Goal: Transaction & Acquisition: Purchase product/service

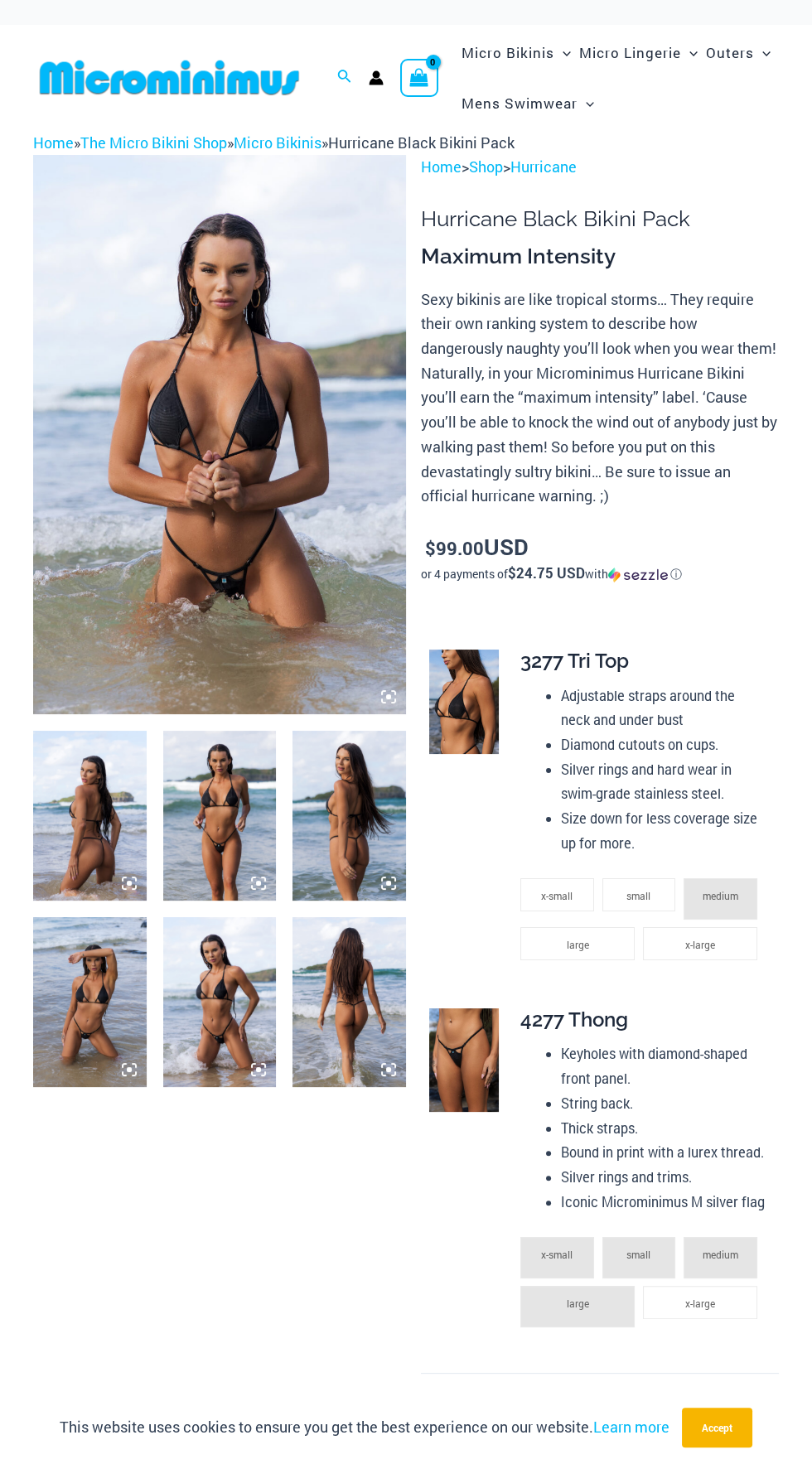
click at [383, 1065] on icon at bounding box center [388, 1070] width 15 height 15
click at [268, 1023] on img at bounding box center [219, 1001] width 113 height 170
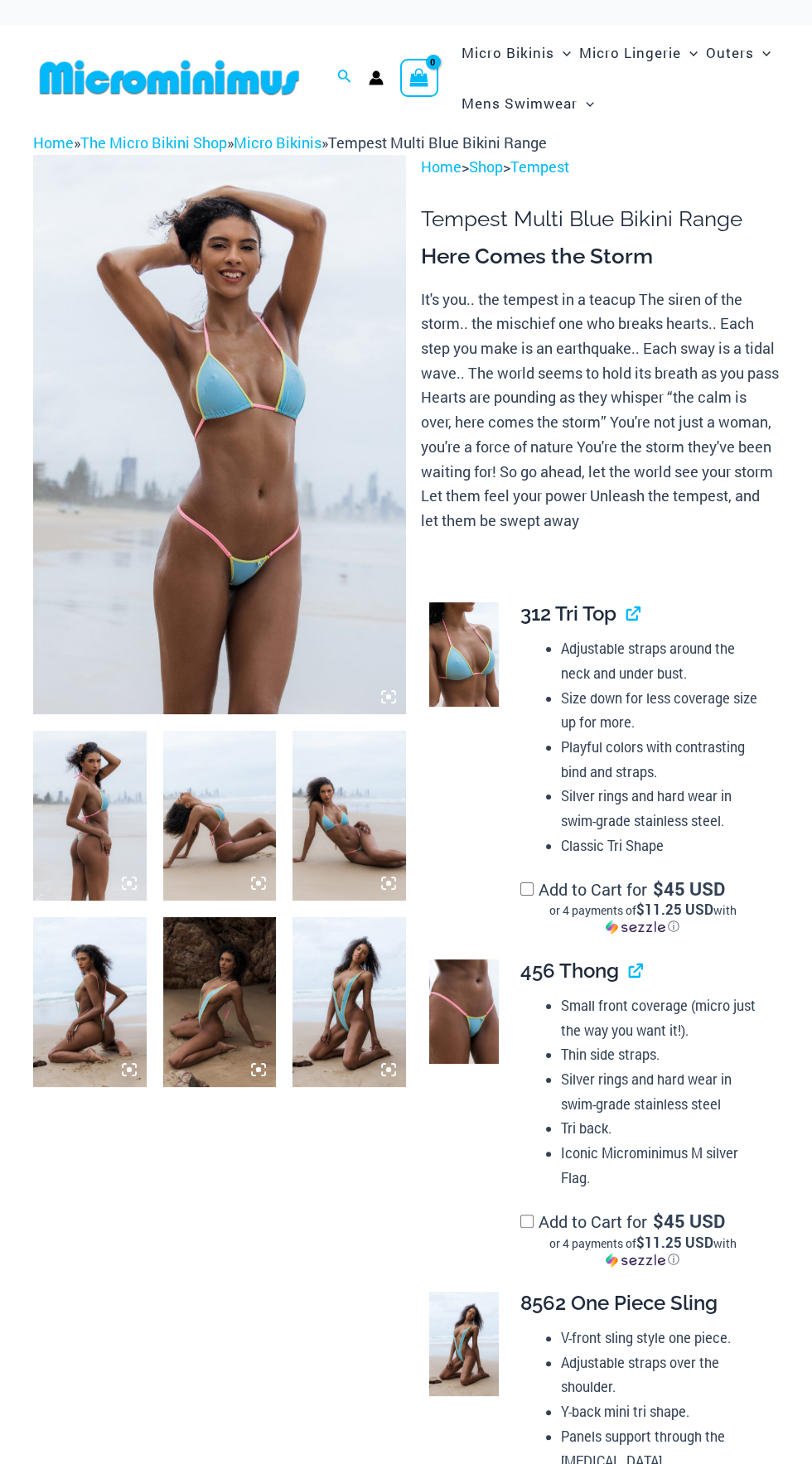
click at [393, 1065] on icon at bounding box center [388, 1070] width 15 height 15
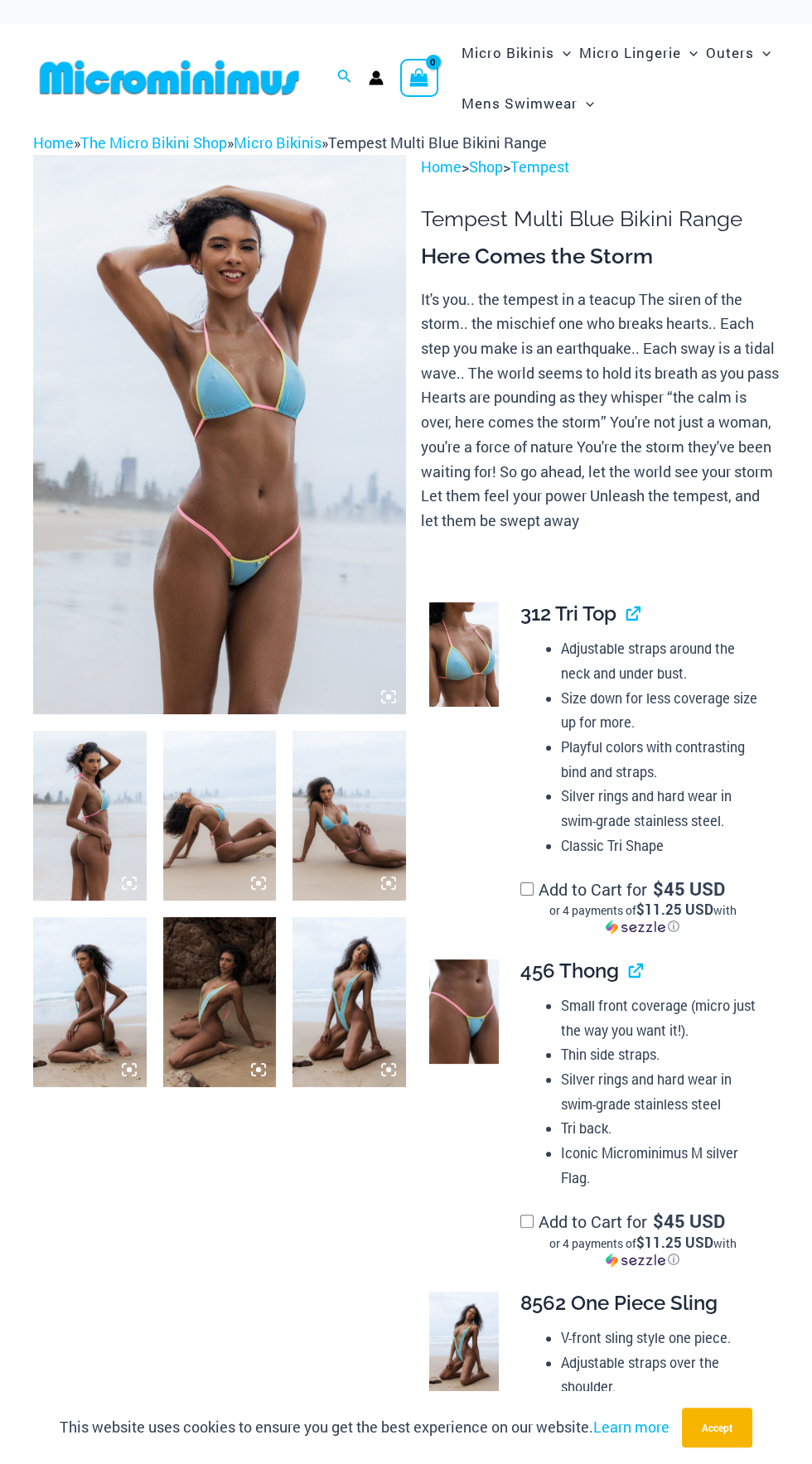
click at [61, 1014] on img at bounding box center [89, 1001] width 113 height 170
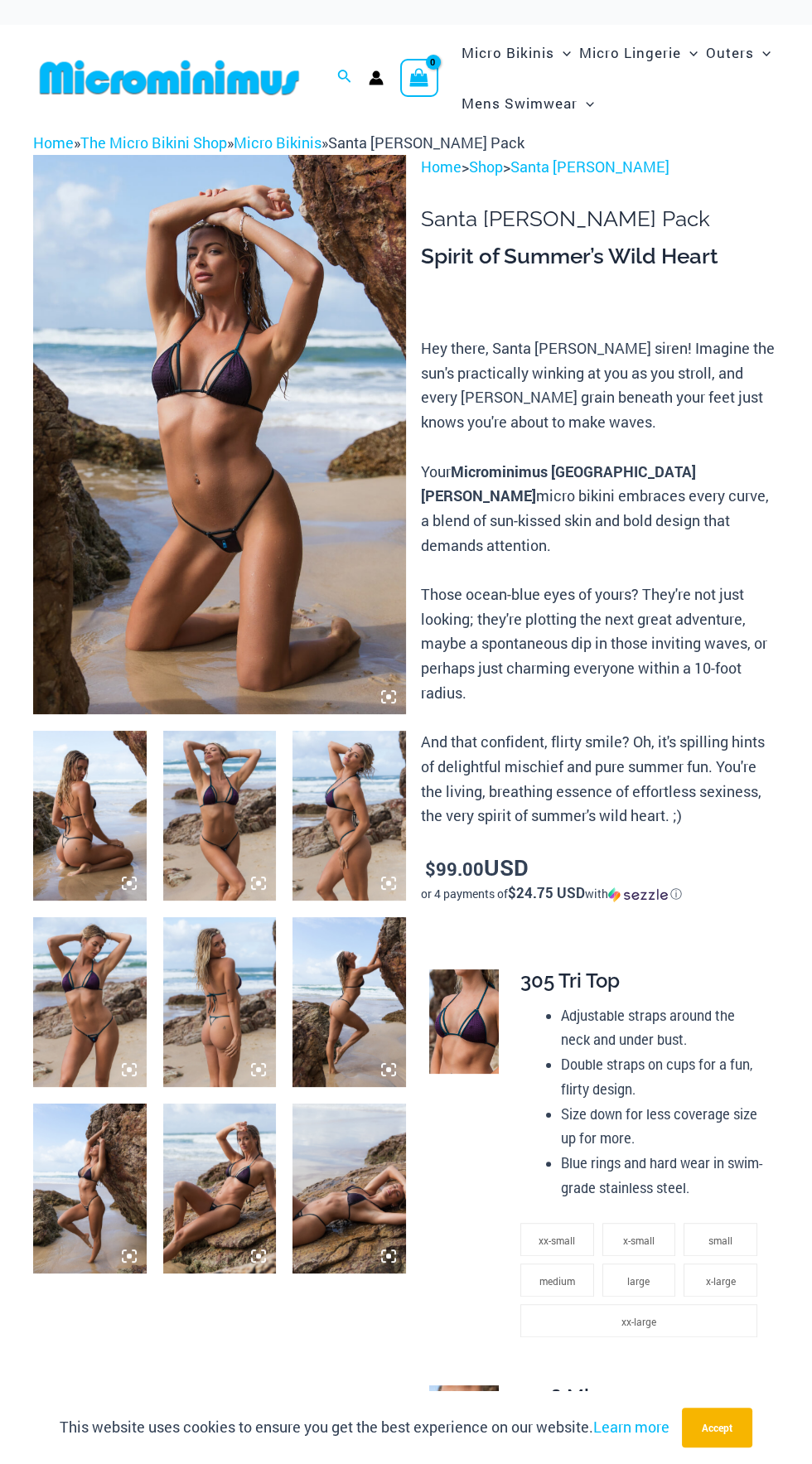
click at [254, 1065] on icon at bounding box center [258, 1070] width 15 height 15
